Goal: Task Accomplishment & Management: Use online tool/utility

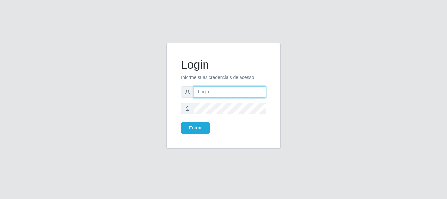
click at [197, 92] on input "text" at bounding box center [230, 91] width 72 height 11
type input "[EMAIL_ADDRESS][DOMAIN_NAME]"
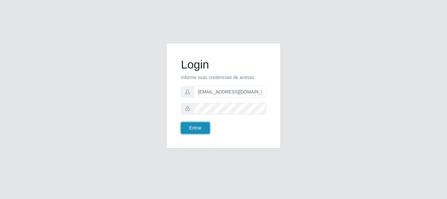
click at [190, 128] on button "Entrar" at bounding box center [195, 127] width 29 height 11
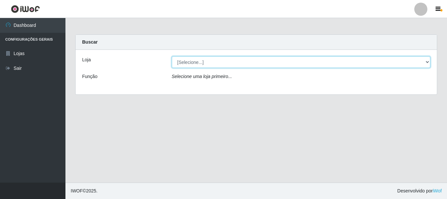
click at [427, 61] on select "[Selecione...] SuperFácil Atacado - Rodoviária" at bounding box center [301, 61] width 259 height 11
select select "400"
click at [172, 56] on select "[Selecione...] SuperFácil Atacado - Rodoviária" at bounding box center [301, 61] width 259 height 11
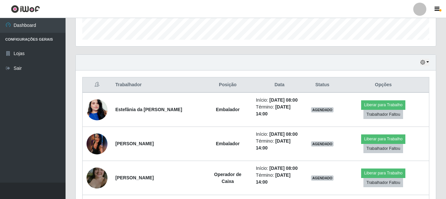
scroll to position [197, 0]
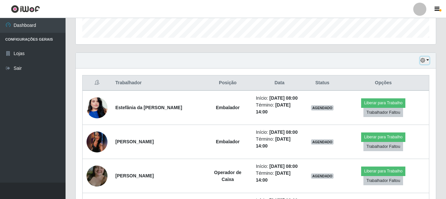
click at [422, 59] on icon "button" at bounding box center [422, 60] width 5 height 5
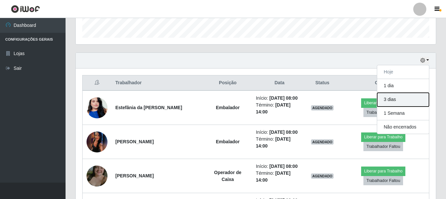
click at [394, 101] on button "3 dias" at bounding box center [403, 100] width 52 height 14
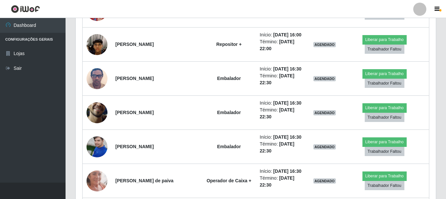
scroll to position [1114, 0]
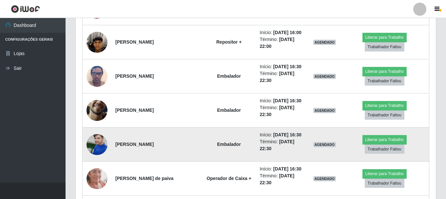
click at [89, 141] on img at bounding box center [96, 144] width 21 height 28
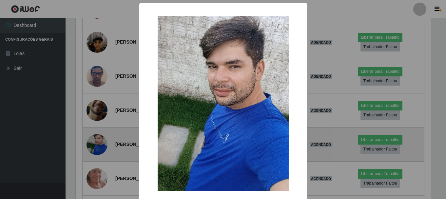
scroll to position [136, 357]
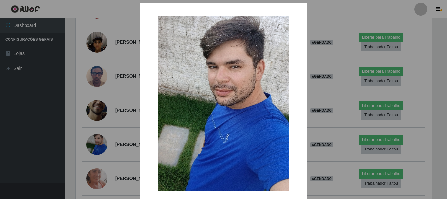
click at [27, 143] on div "× OK Cancel" at bounding box center [223, 99] width 447 height 199
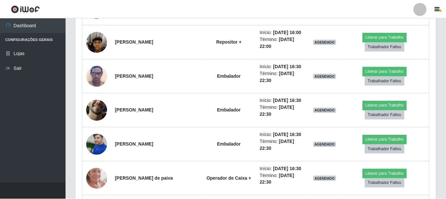
scroll to position [136, 360]
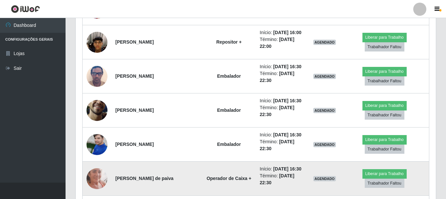
click at [86, 179] on td at bounding box center [97, 178] width 29 height 34
click at [92, 182] on img at bounding box center [96, 179] width 21 height 46
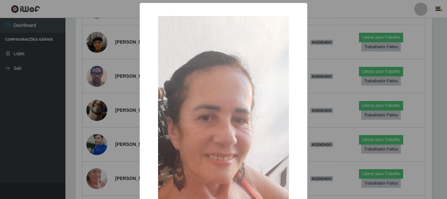
click at [24, 160] on div "× OK Cancel" at bounding box center [223, 99] width 447 height 199
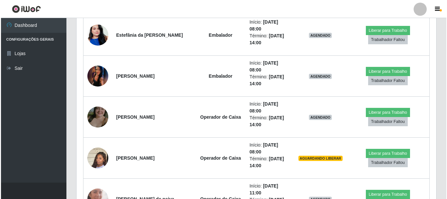
scroll to position [240, 0]
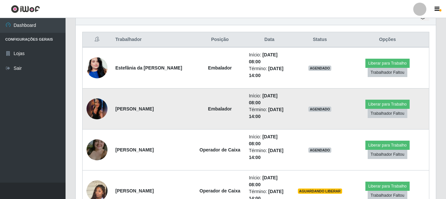
click at [91, 106] on img at bounding box center [96, 108] width 21 height 47
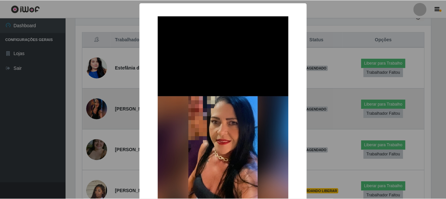
scroll to position [136, 357]
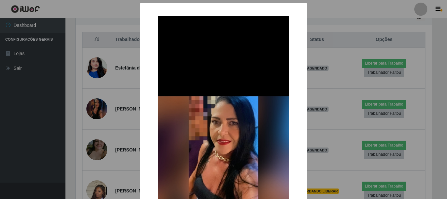
click at [4, 122] on div "× OK Cancel" at bounding box center [223, 99] width 447 height 199
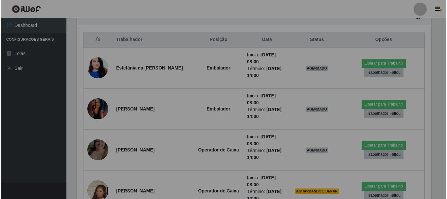
scroll to position [136, 360]
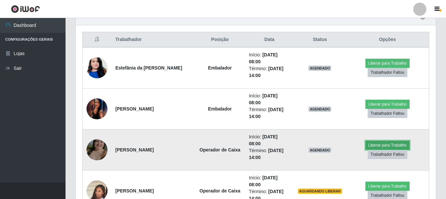
click at [386, 146] on button "Liberar para Trabalho" at bounding box center [387, 145] width 44 height 9
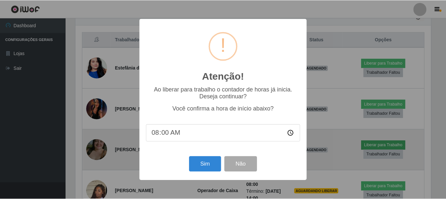
scroll to position [136, 357]
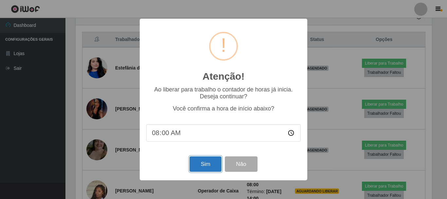
click at [199, 163] on button "Sim" at bounding box center [206, 163] width 32 height 15
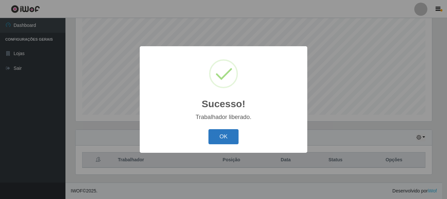
click at [220, 135] on button "OK" at bounding box center [224, 136] width 30 height 15
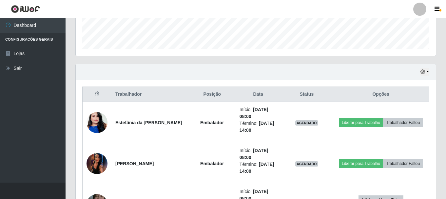
scroll to position [218, 0]
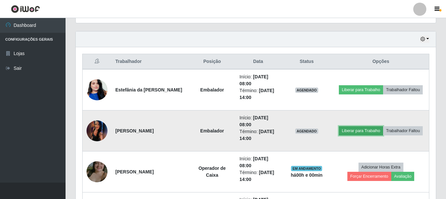
click at [354, 130] on button "Liberar para Trabalho" at bounding box center [361, 130] width 44 height 9
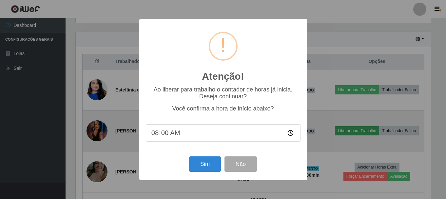
scroll to position [136, 357]
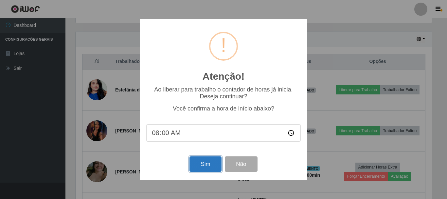
click at [199, 164] on button "Sim" at bounding box center [206, 163] width 32 height 15
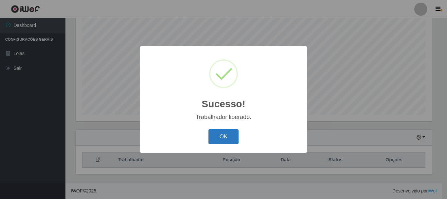
click at [231, 132] on button "OK" at bounding box center [224, 136] width 30 height 15
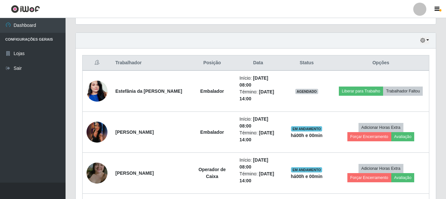
scroll to position [218, 0]
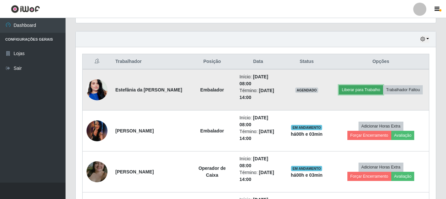
click at [341, 90] on button "Liberar para Trabalho" at bounding box center [361, 89] width 44 height 9
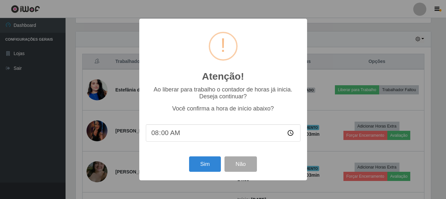
scroll to position [136, 357]
click at [199, 164] on button "Sim" at bounding box center [206, 163] width 32 height 15
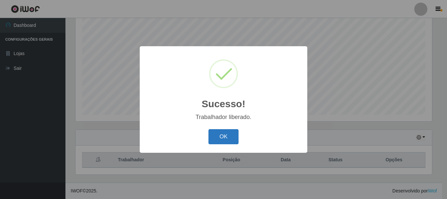
click at [216, 139] on button "OK" at bounding box center [224, 136] width 30 height 15
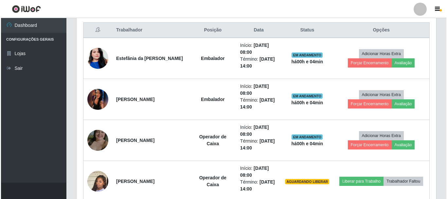
scroll to position [251, 0]
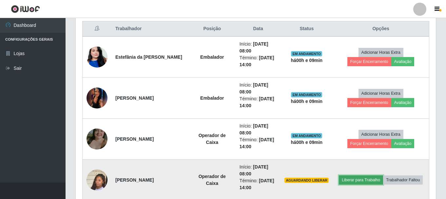
click at [354, 181] on button "Liberar para Trabalho" at bounding box center [361, 179] width 44 height 9
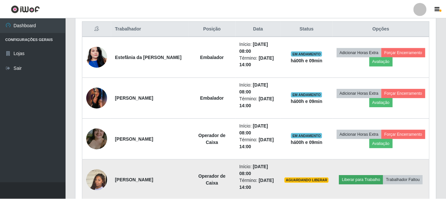
scroll to position [136, 357]
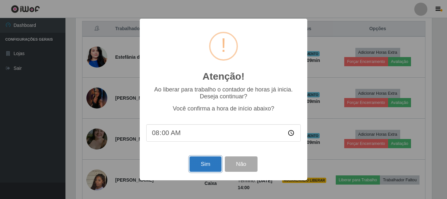
click at [203, 165] on button "Sim" at bounding box center [206, 163] width 32 height 15
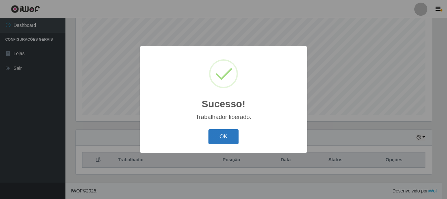
click at [215, 140] on button "OK" at bounding box center [224, 136] width 30 height 15
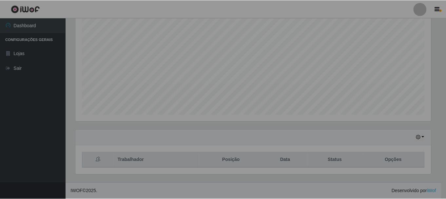
scroll to position [136, 360]
